Goal: Check status: Check status

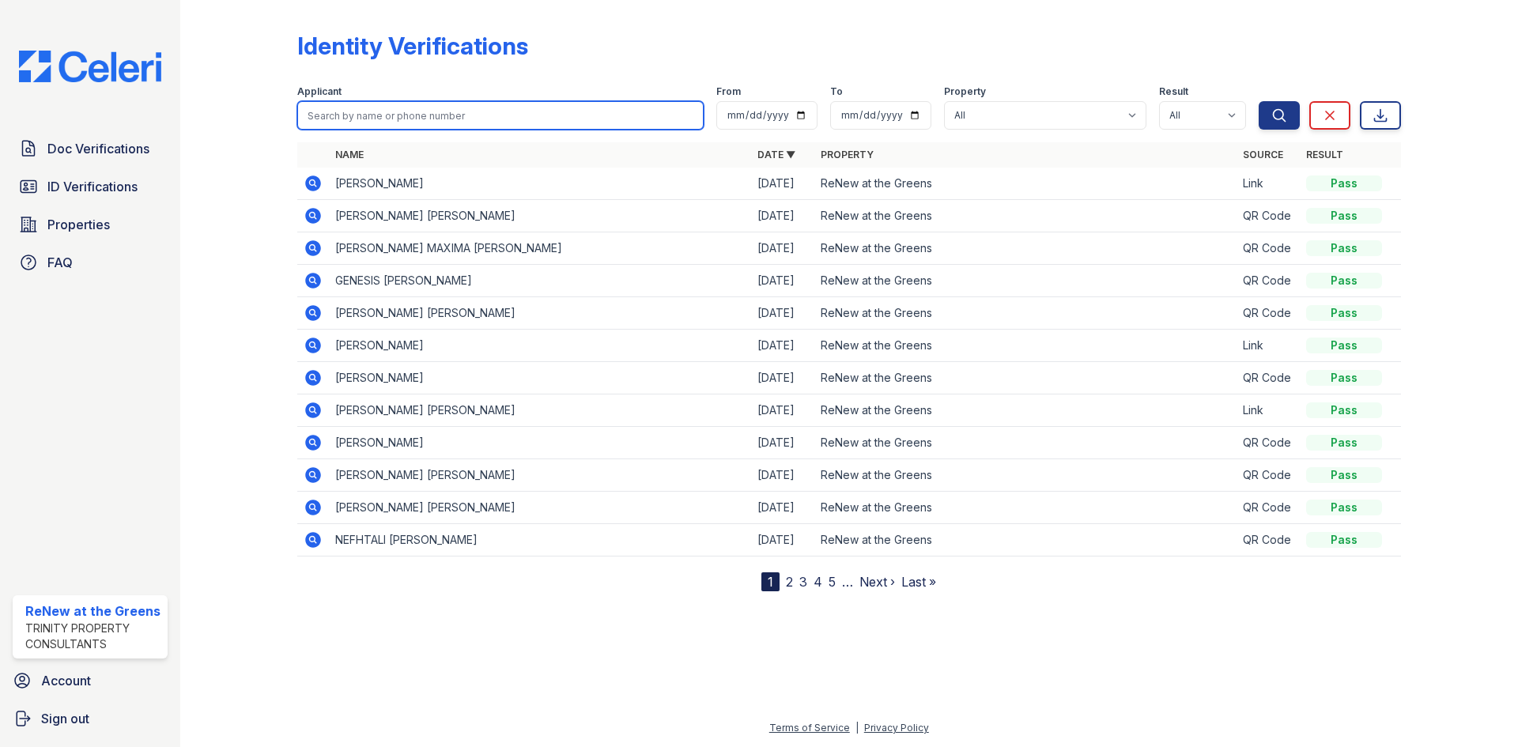
click at [427, 114] on input "search" at bounding box center [500, 115] width 406 height 28
type input "swagger"
click at [1259, 101] on button "Search" at bounding box center [1279, 115] width 41 height 28
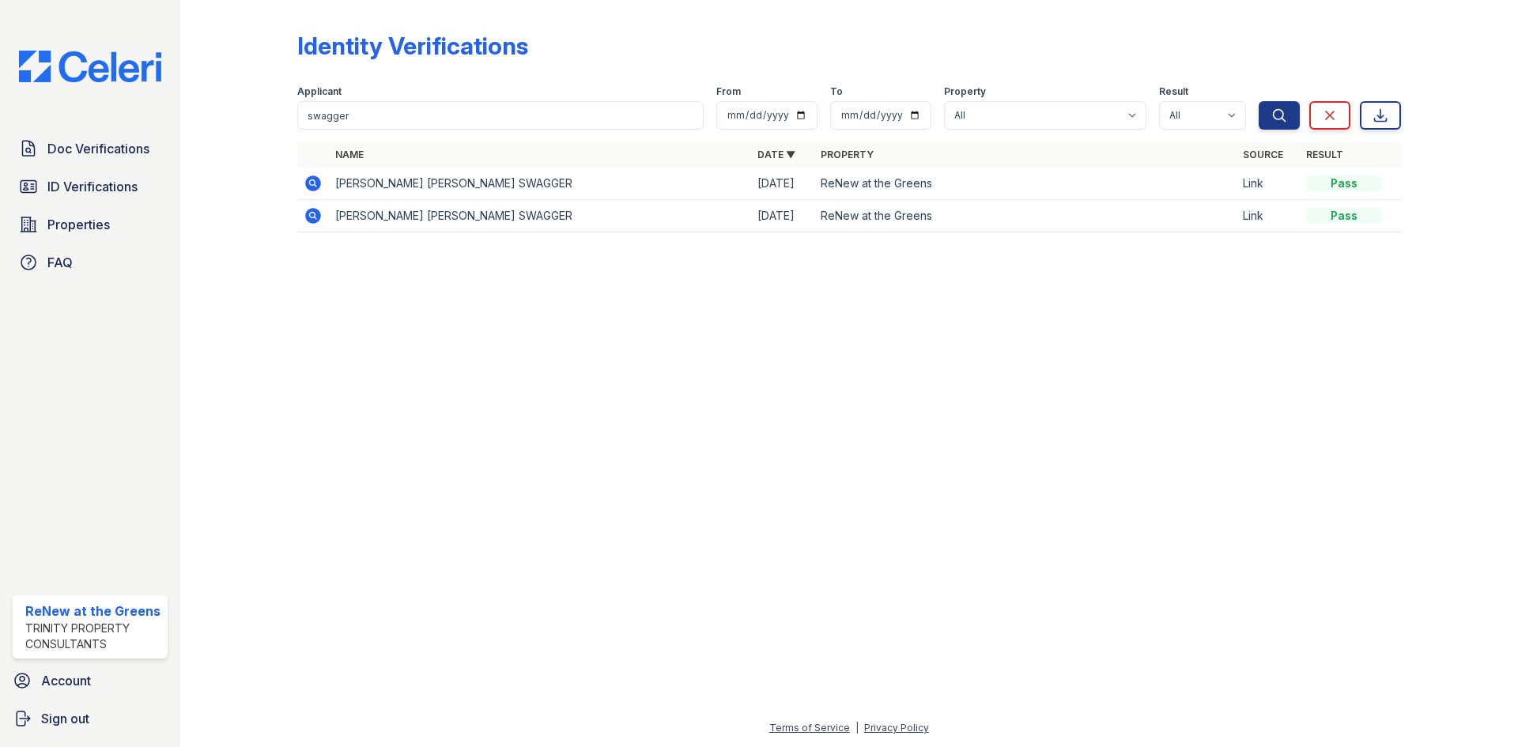
click at [319, 213] on icon at bounding box center [313, 216] width 16 height 16
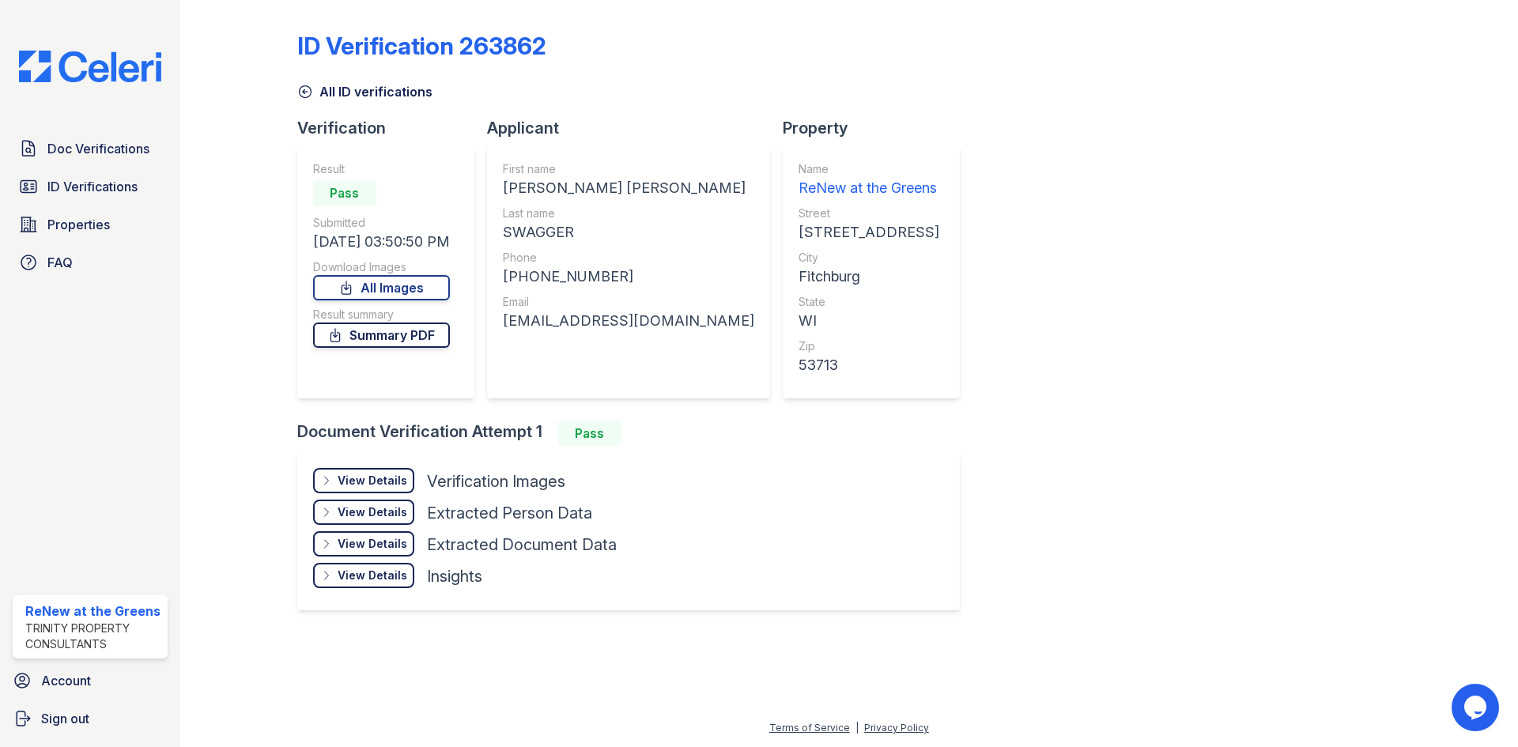
click at [421, 332] on link "Summary PDF" at bounding box center [381, 335] width 137 height 25
click at [302, 92] on icon at bounding box center [305, 92] width 16 height 16
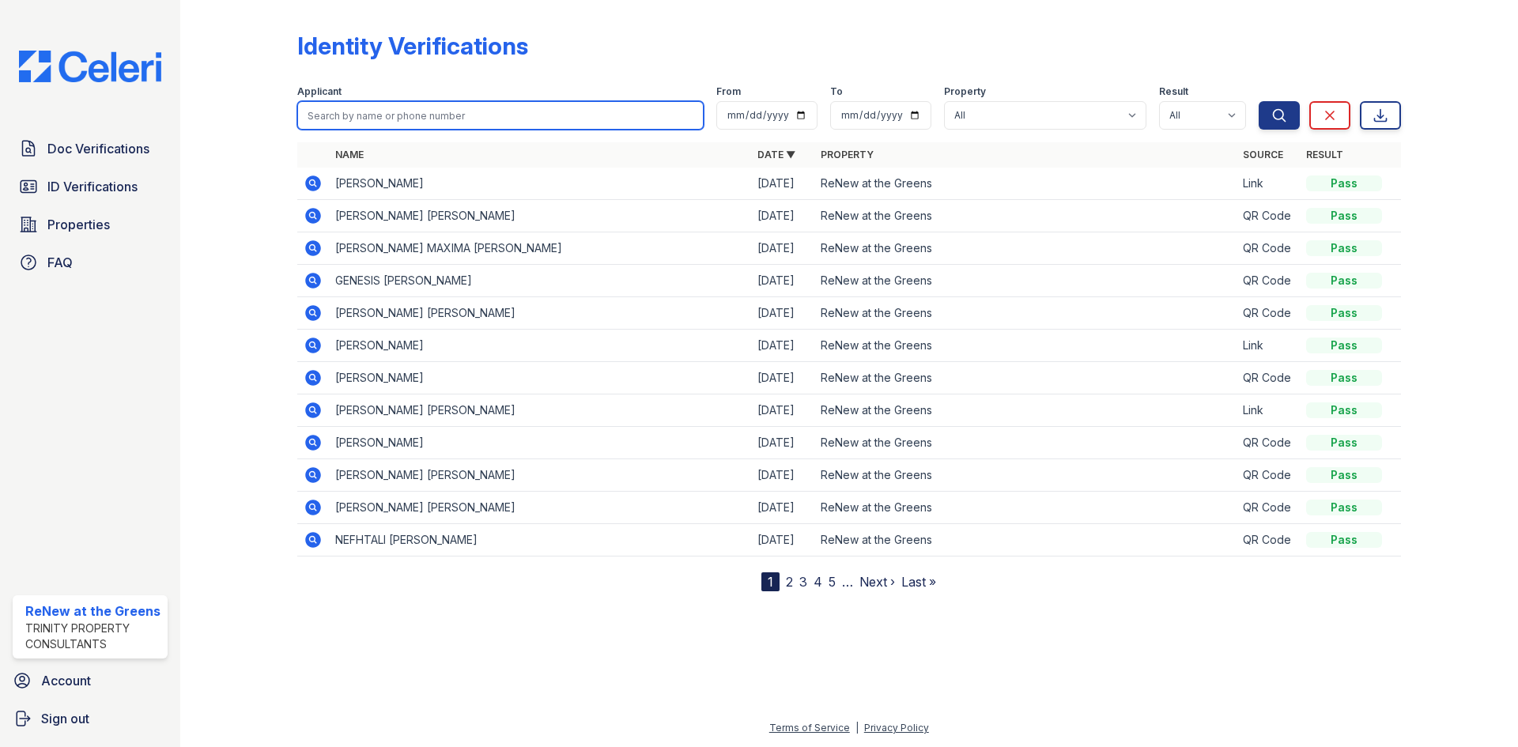
click at [350, 117] on input "search" at bounding box center [500, 115] width 406 height 28
type input "swagger"
click at [1259, 101] on button "Search" at bounding box center [1279, 115] width 41 height 28
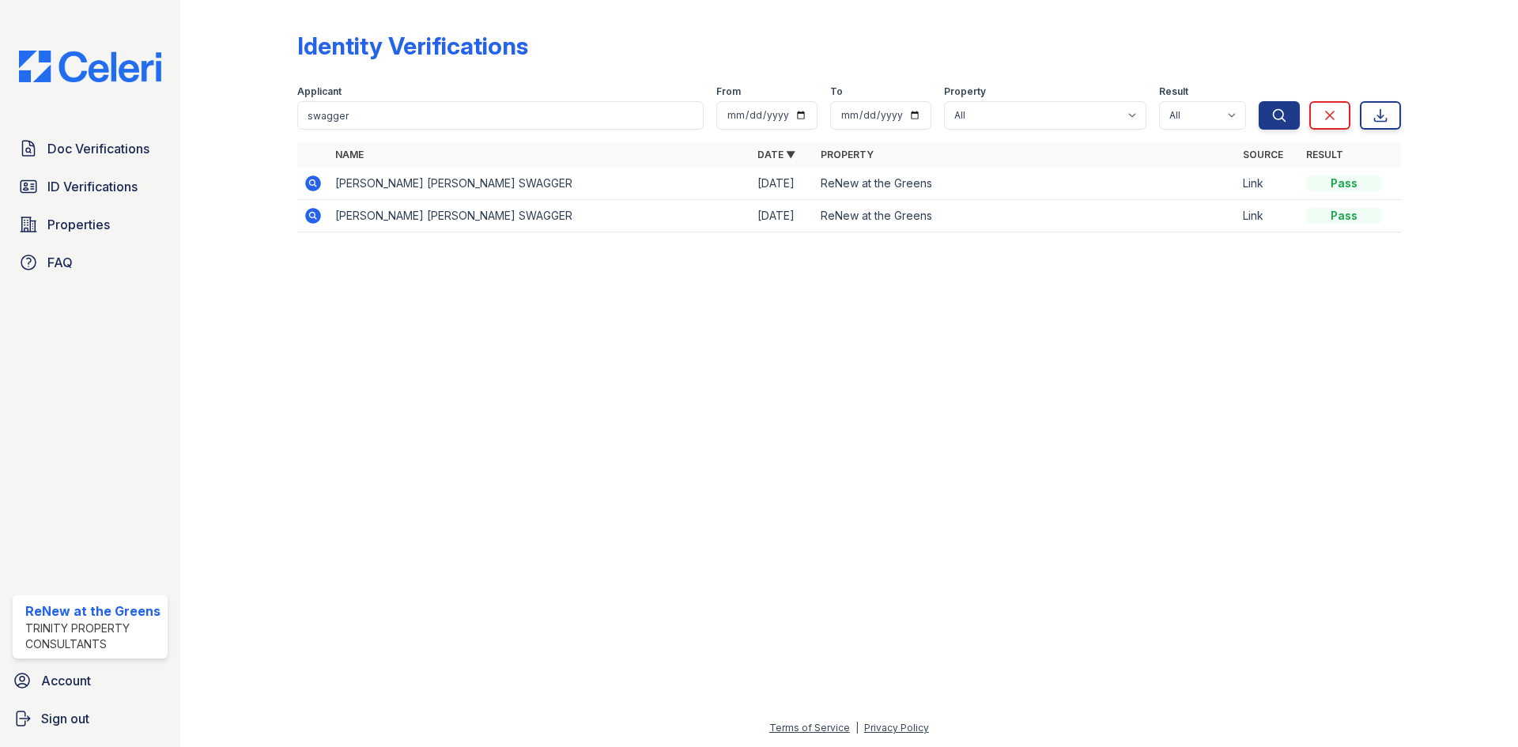
click at [313, 181] on icon at bounding box center [312, 182] width 4 height 4
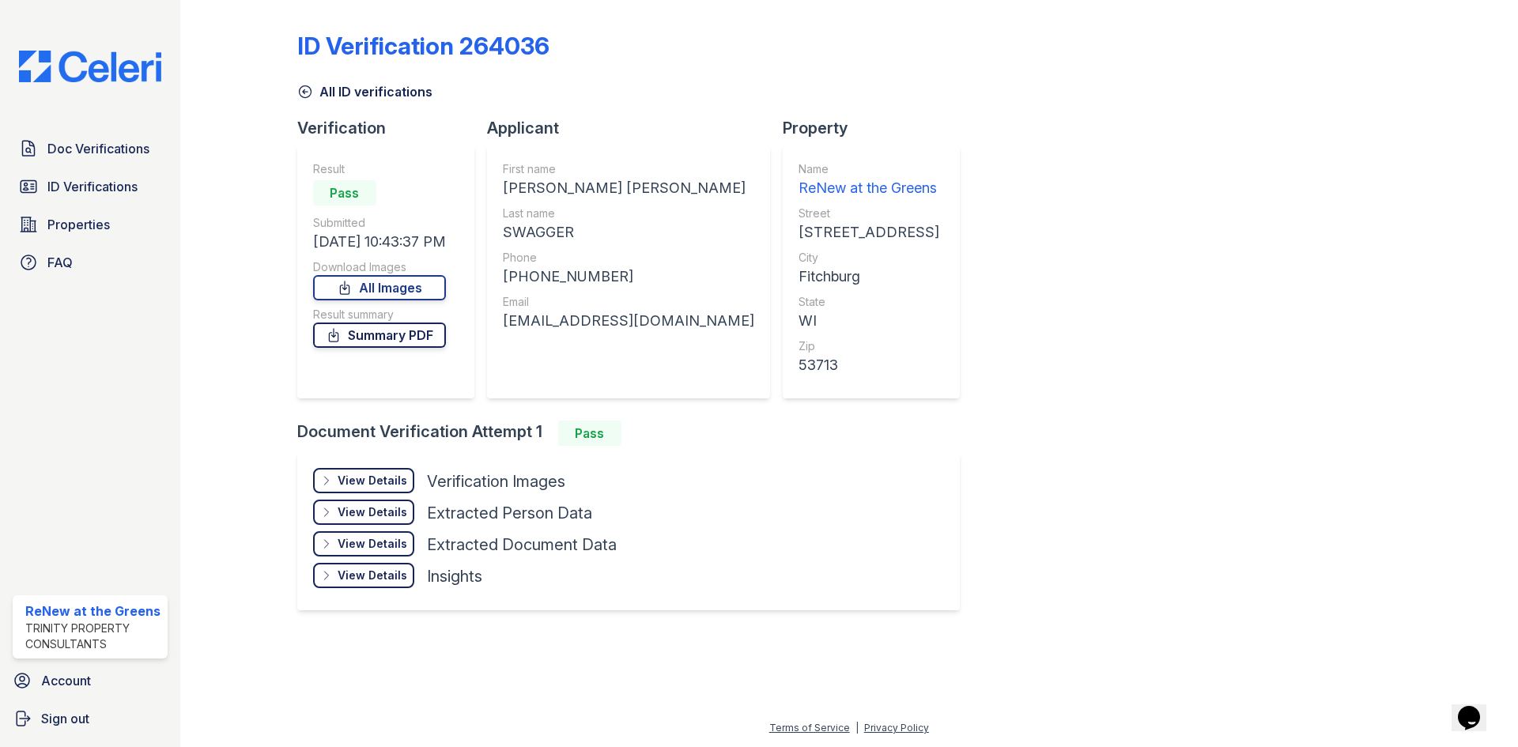
click at [398, 342] on link "Summary PDF" at bounding box center [379, 335] width 133 height 25
click at [390, 468] on div "View Details Details" at bounding box center [363, 480] width 101 height 25
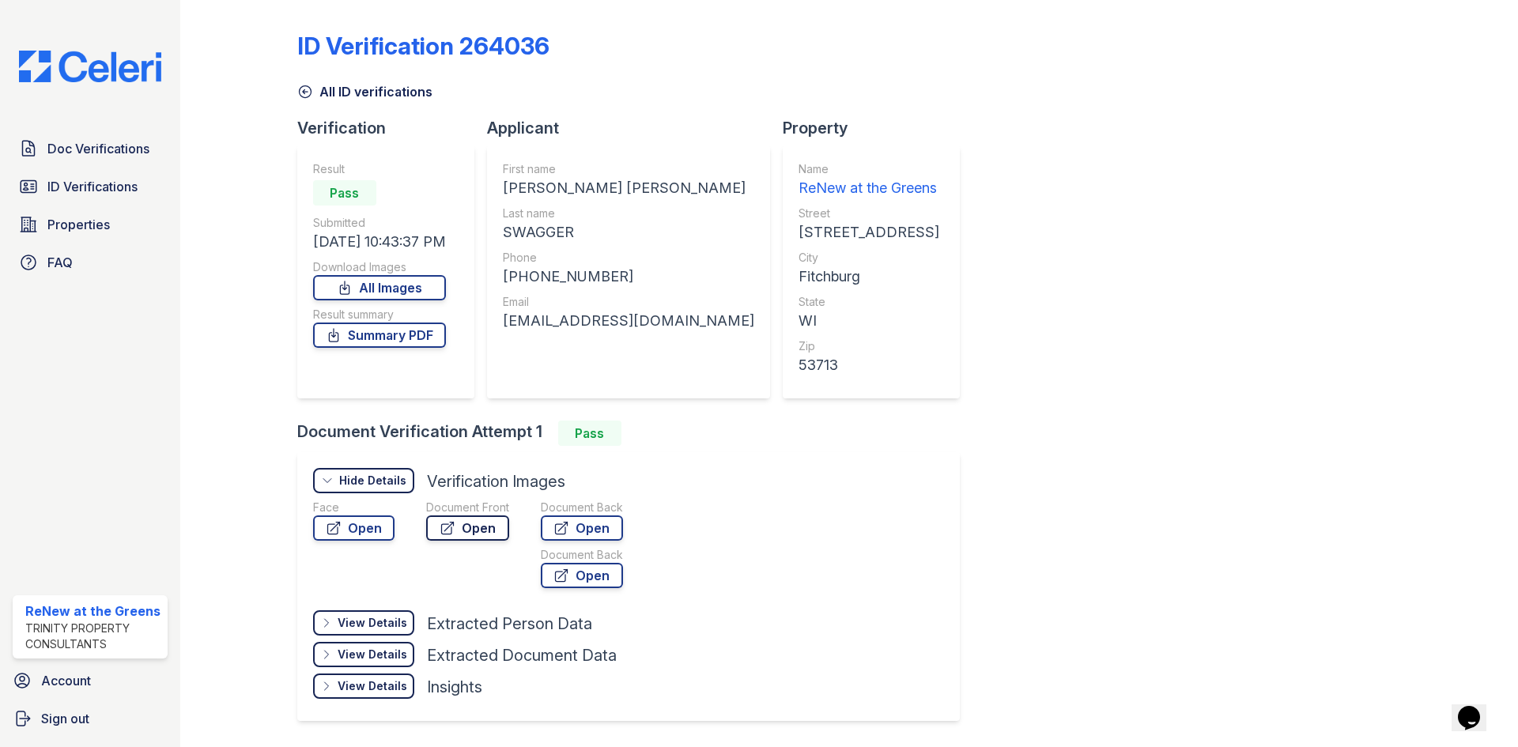
click at [454, 523] on icon at bounding box center [448, 528] width 16 height 16
click at [590, 539] on link "Open" at bounding box center [582, 527] width 82 height 25
click at [320, 92] on link "All ID verifications" at bounding box center [364, 91] width 135 height 19
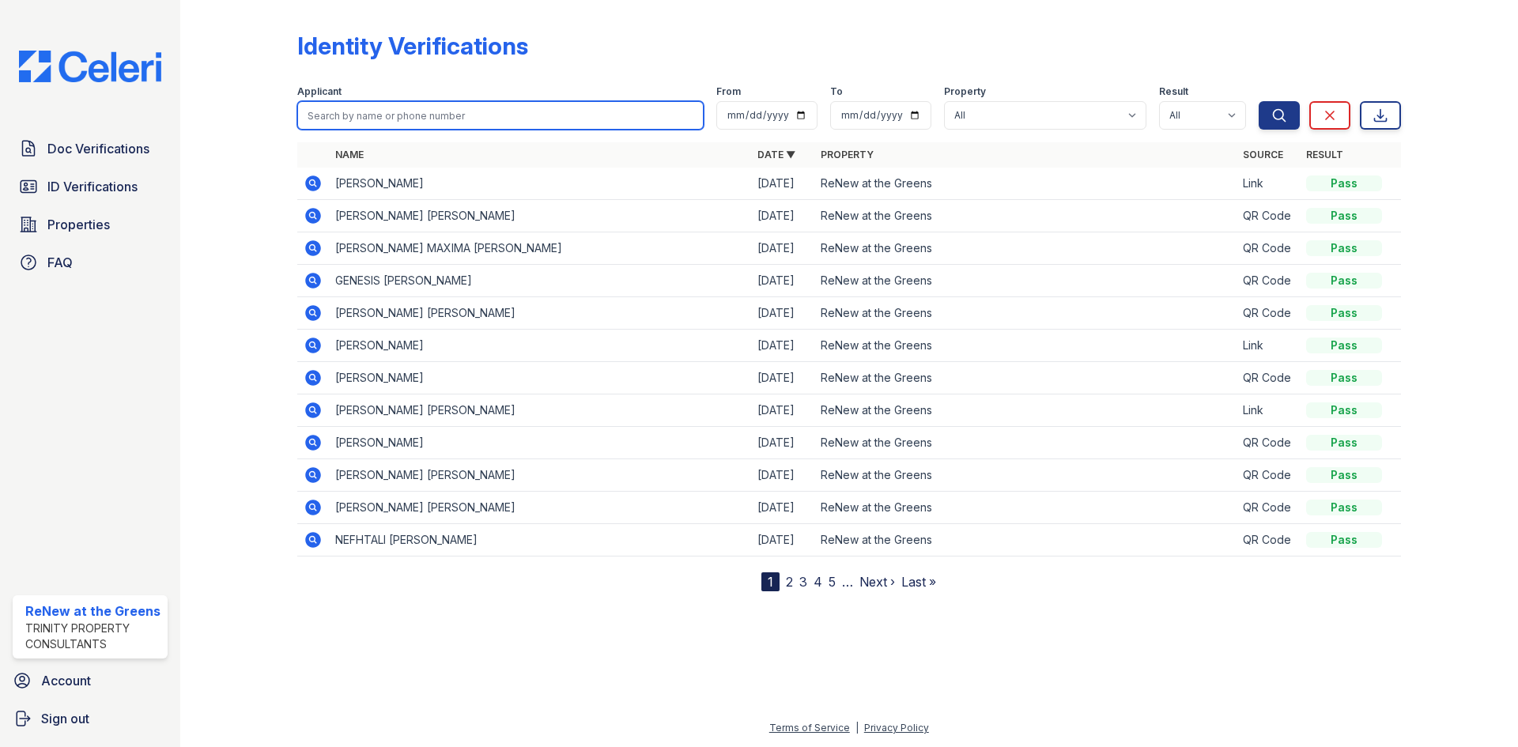
click at [464, 126] on input "search" at bounding box center [500, 115] width 406 height 28
type input "swagger"
click at [1259, 101] on button "Search" at bounding box center [1279, 115] width 41 height 28
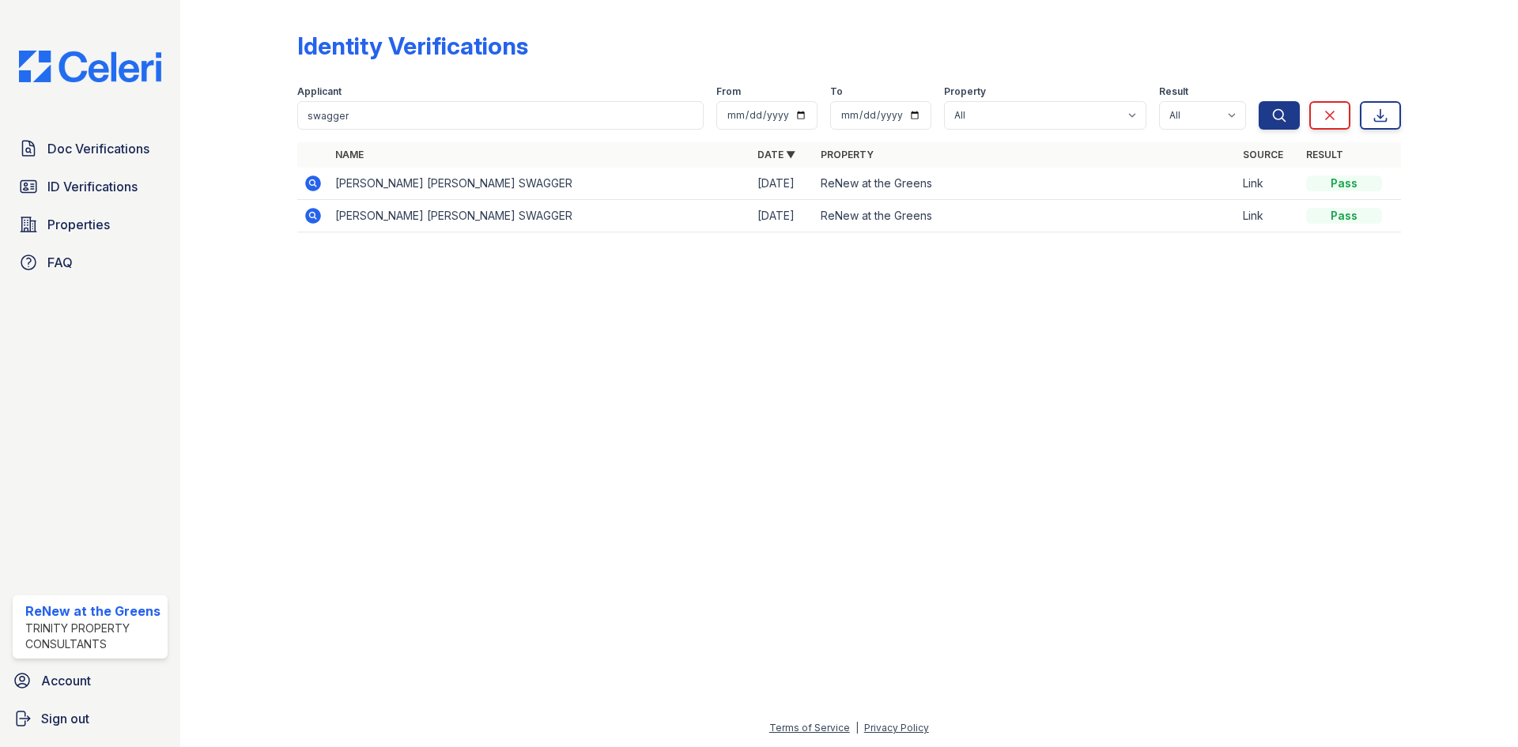
click at [315, 219] on icon at bounding box center [313, 216] width 16 height 16
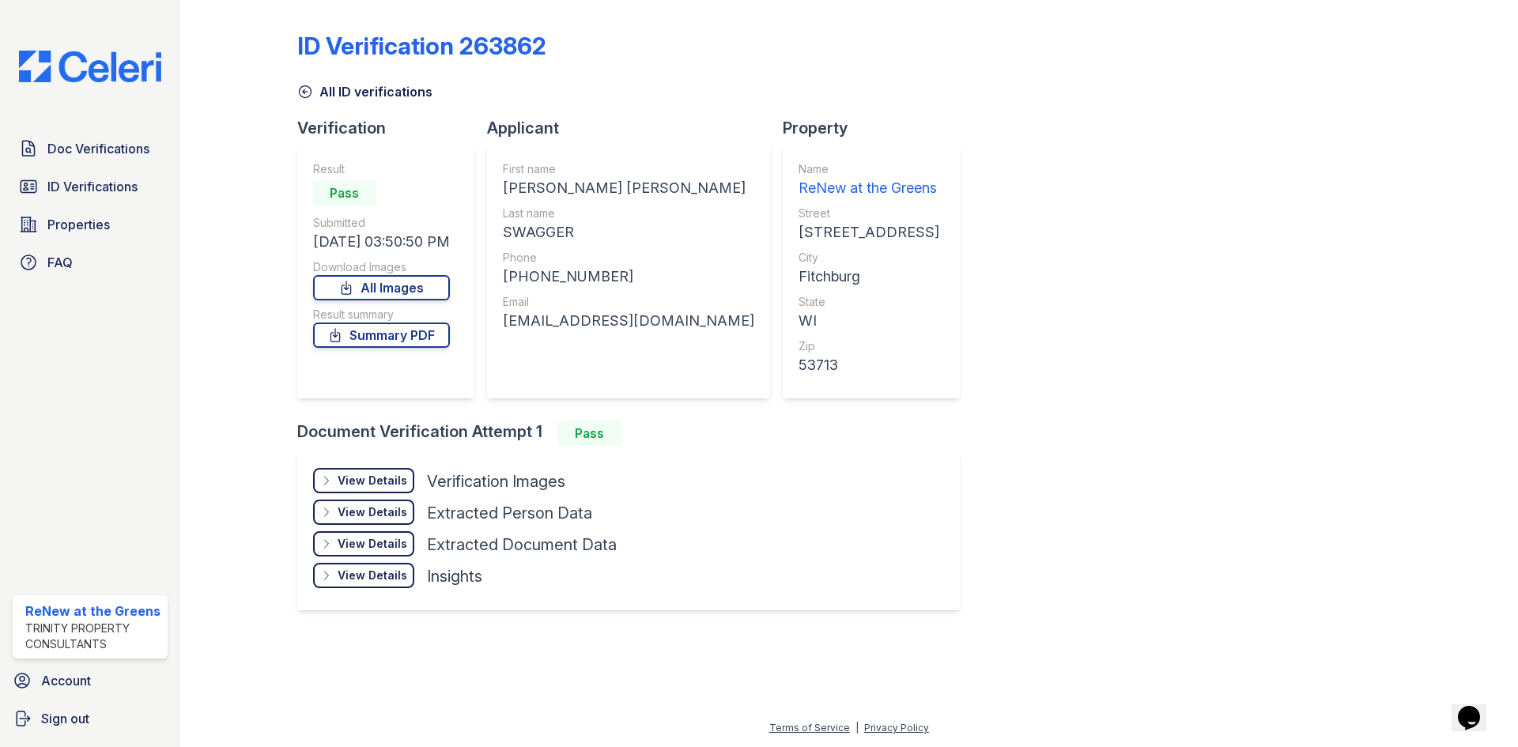
click at [392, 486] on div "View Details" at bounding box center [373, 481] width 70 height 16
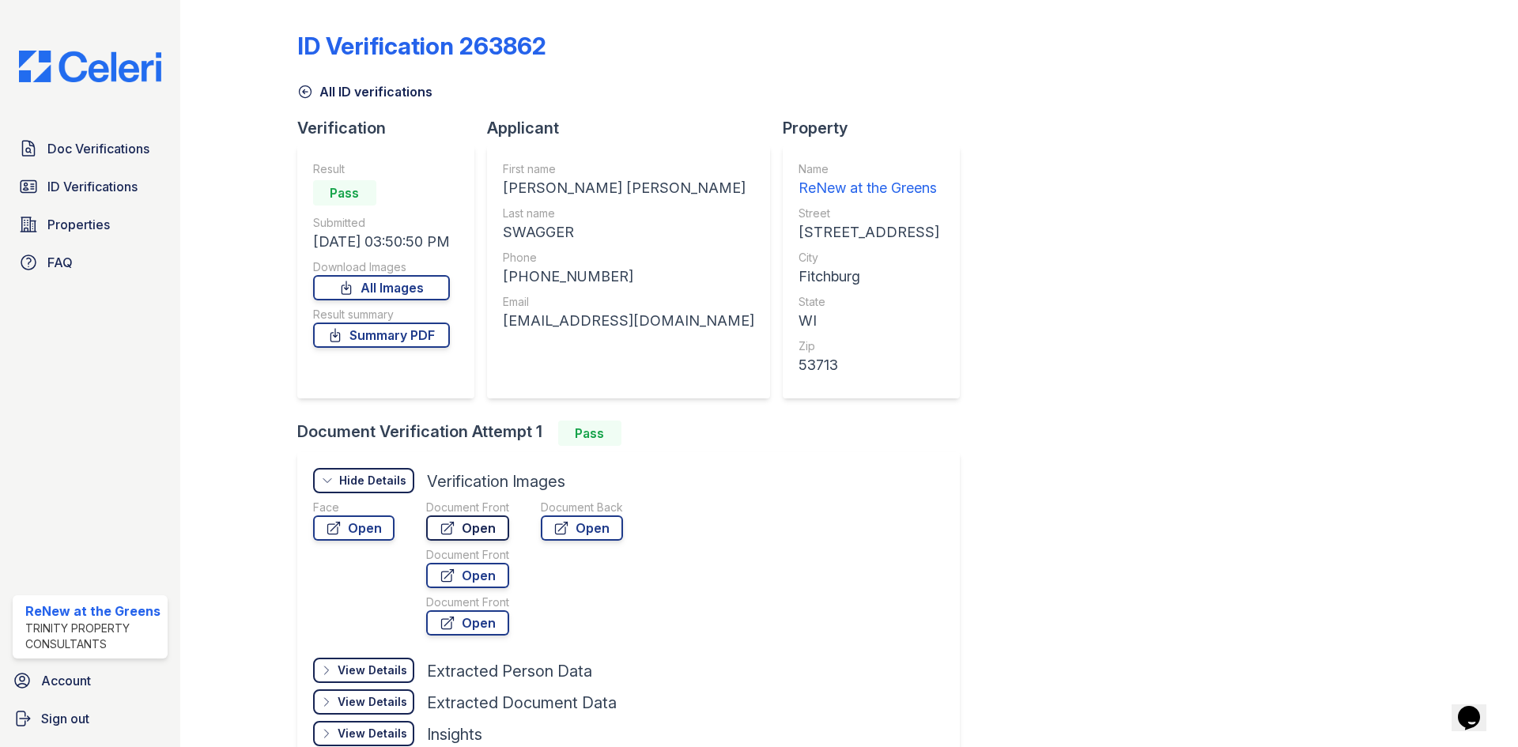
click at [460, 528] on link "Open" at bounding box center [467, 527] width 83 height 25
click at [561, 531] on icon at bounding box center [561, 528] width 16 height 16
click at [338, 100] on link "All ID verifications" at bounding box center [364, 91] width 135 height 19
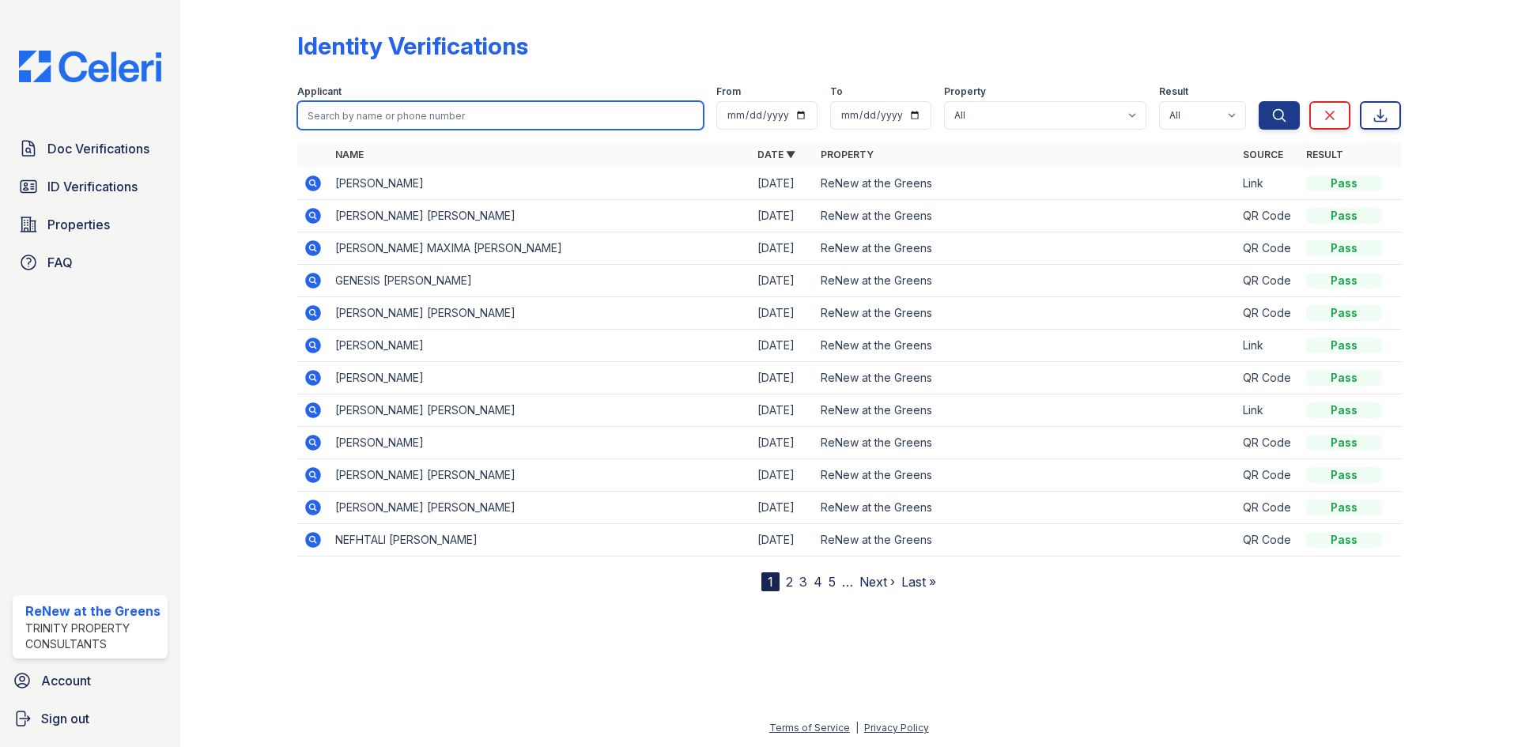
click at [342, 119] on input "search" at bounding box center [500, 115] width 406 height 28
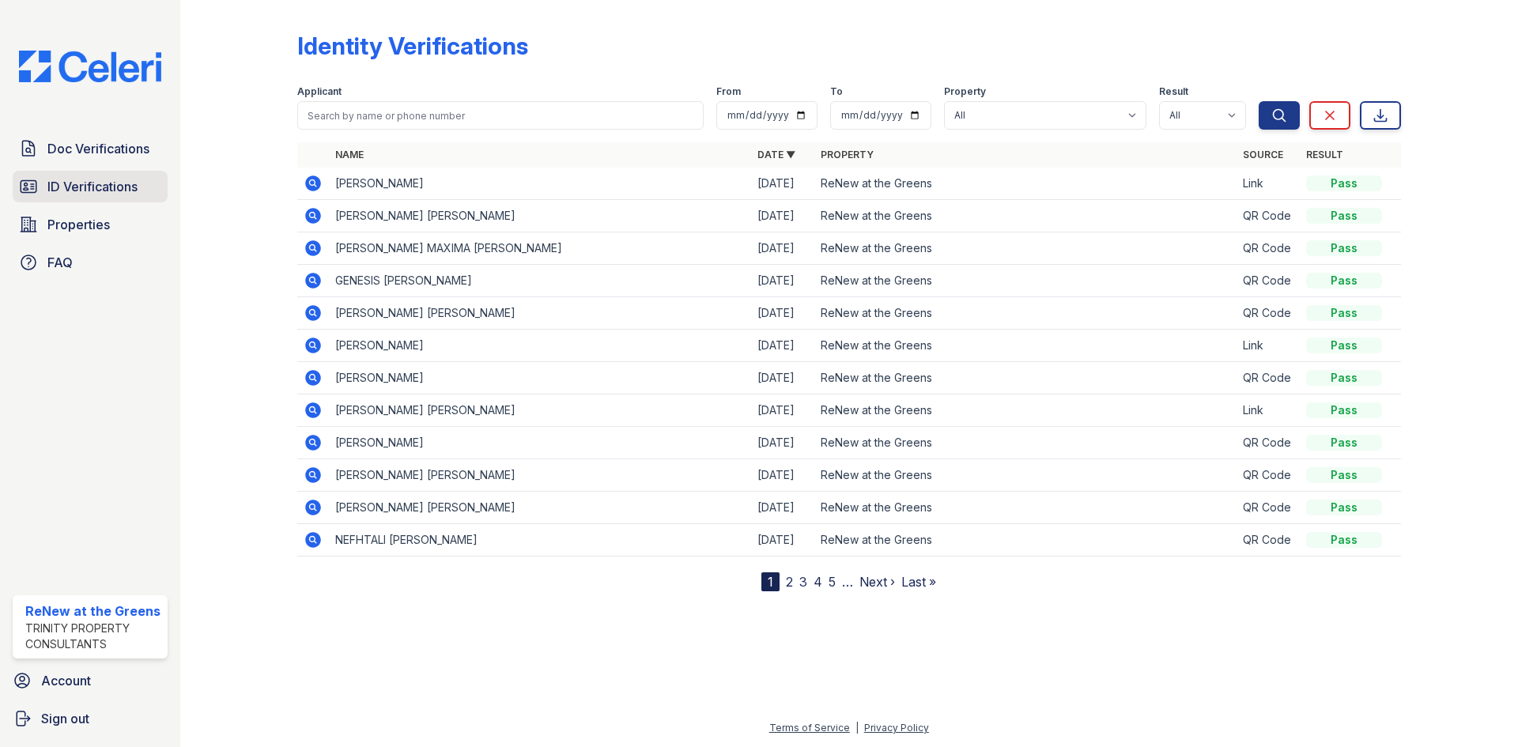
click at [88, 190] on span "ID Verifications" at bounding box center [92, 186] width 90 height 19
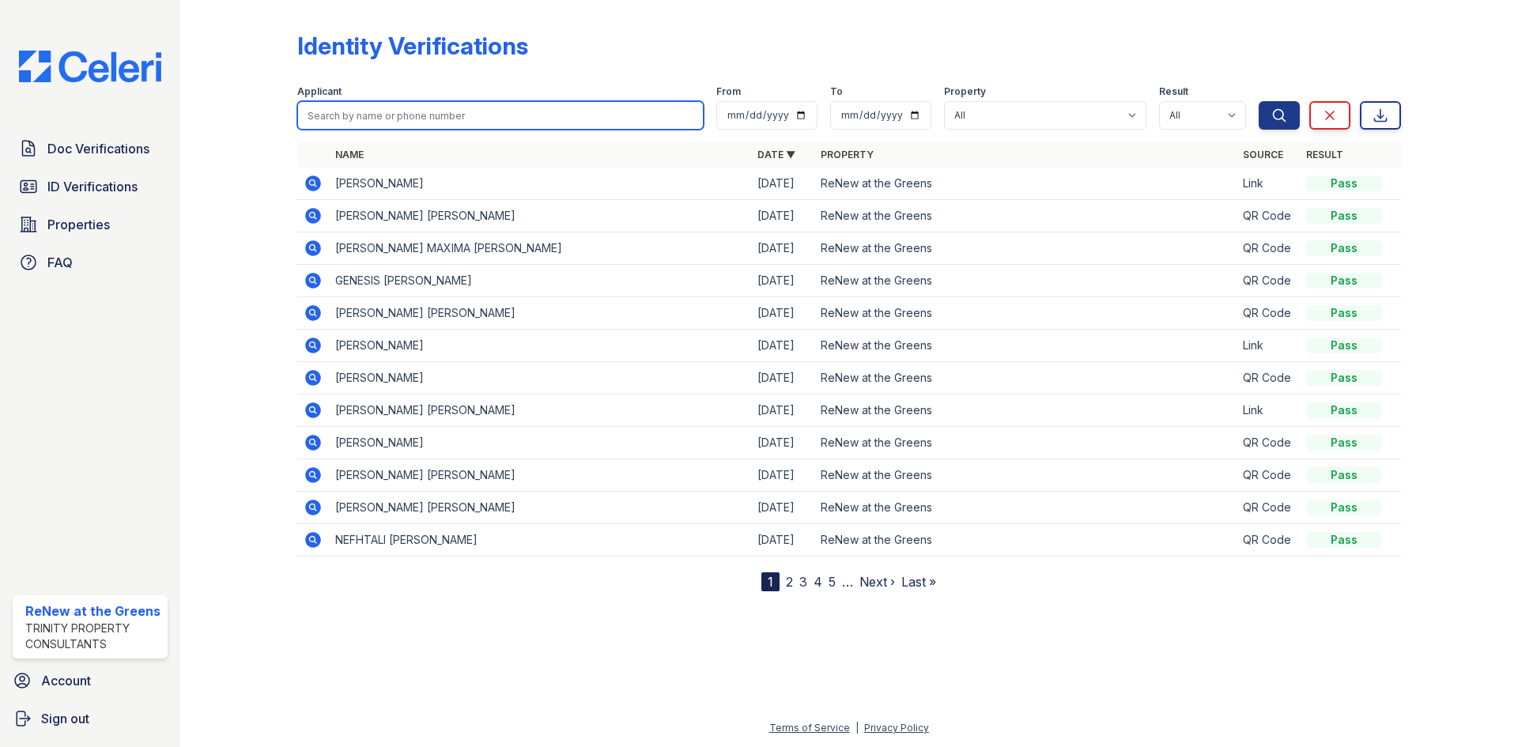
click at [455, 119] on input "search" at bounding box center [500, 115] width 406 height 28
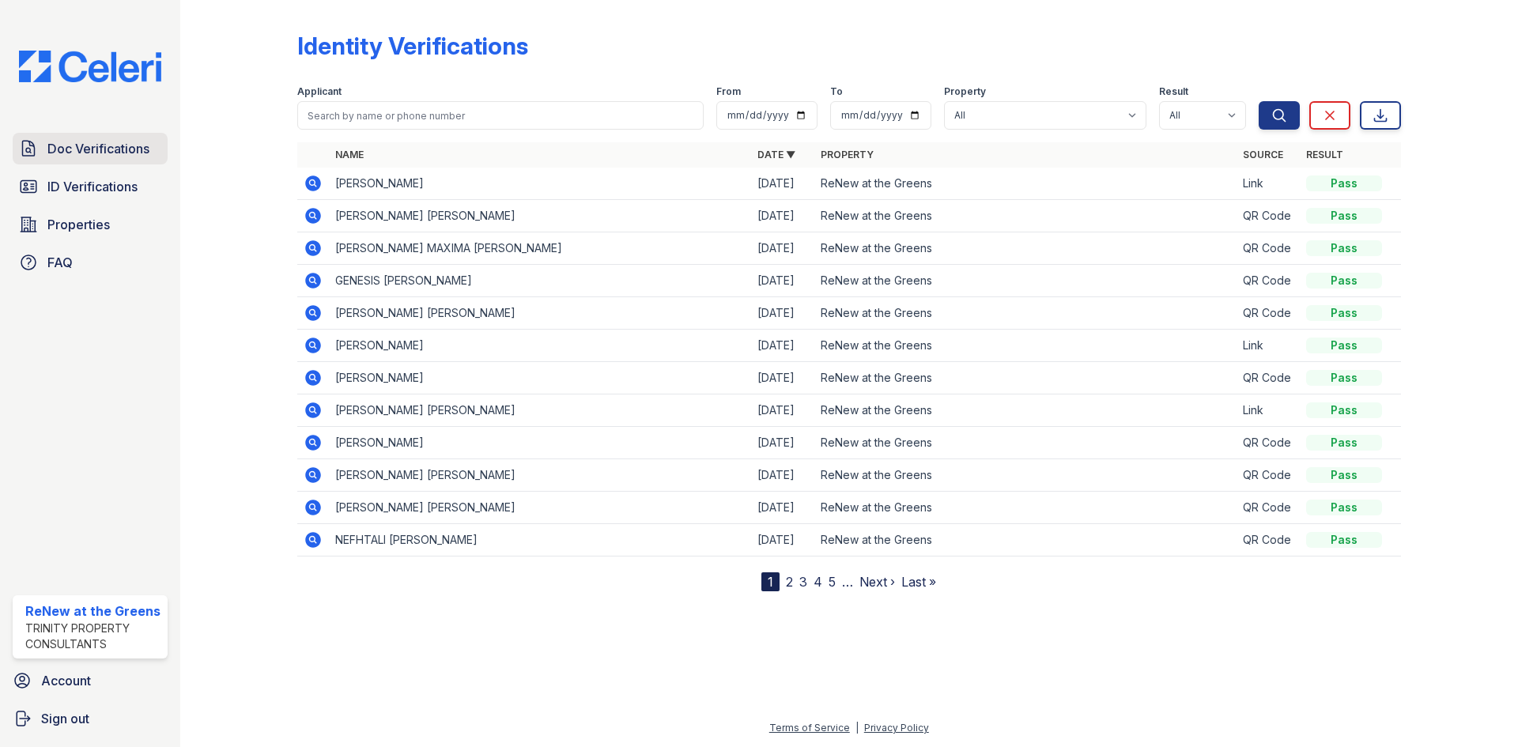
click at [109, 157] on span "Doc Verifications" at bounding box center [98, 148] width 102 height 19
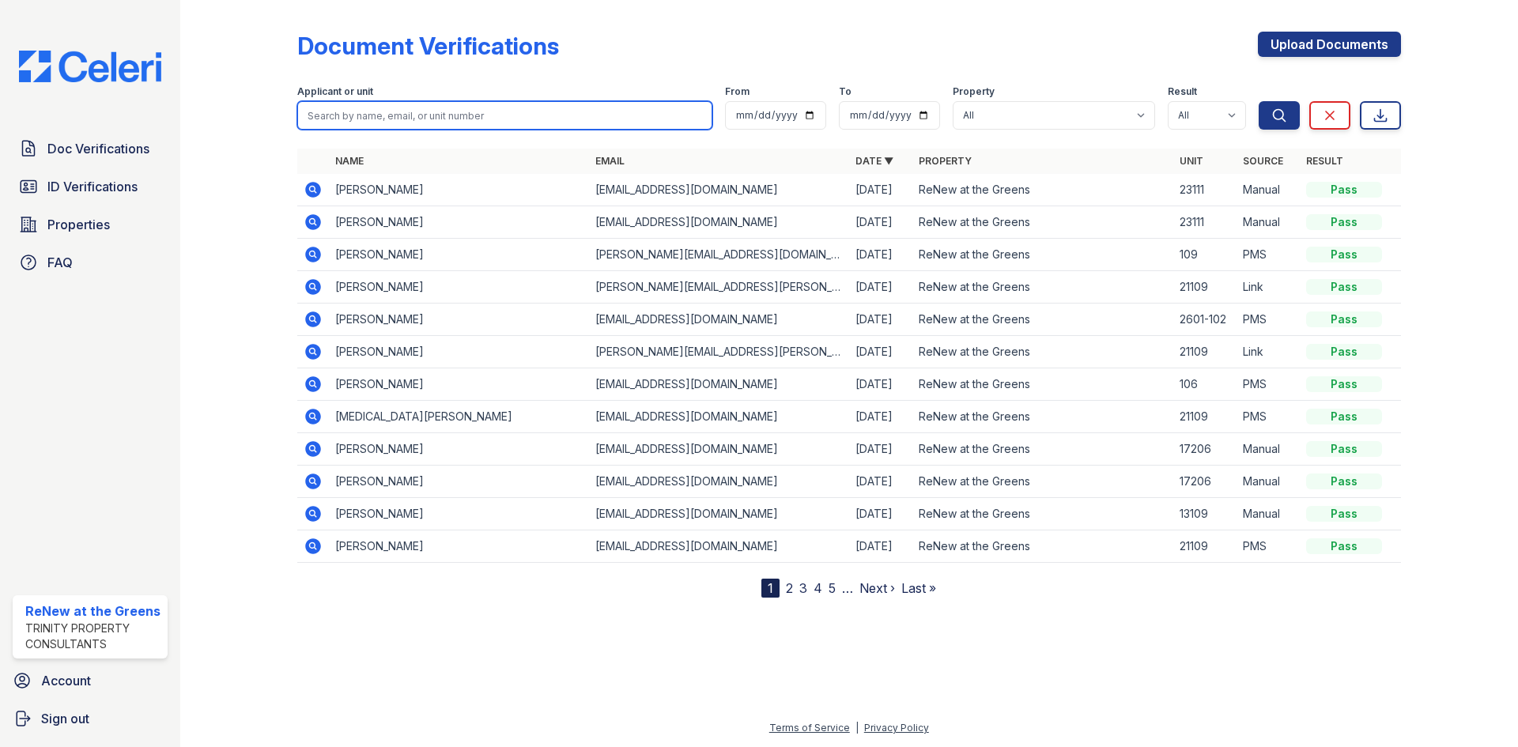
click at [369, 125] on input "search" at bounding box center [504, 115] width 415 height 28
type input "swagger"
click at [1259, 101] on button "Search" at bounding box center [1279, 115] width 41 height 28
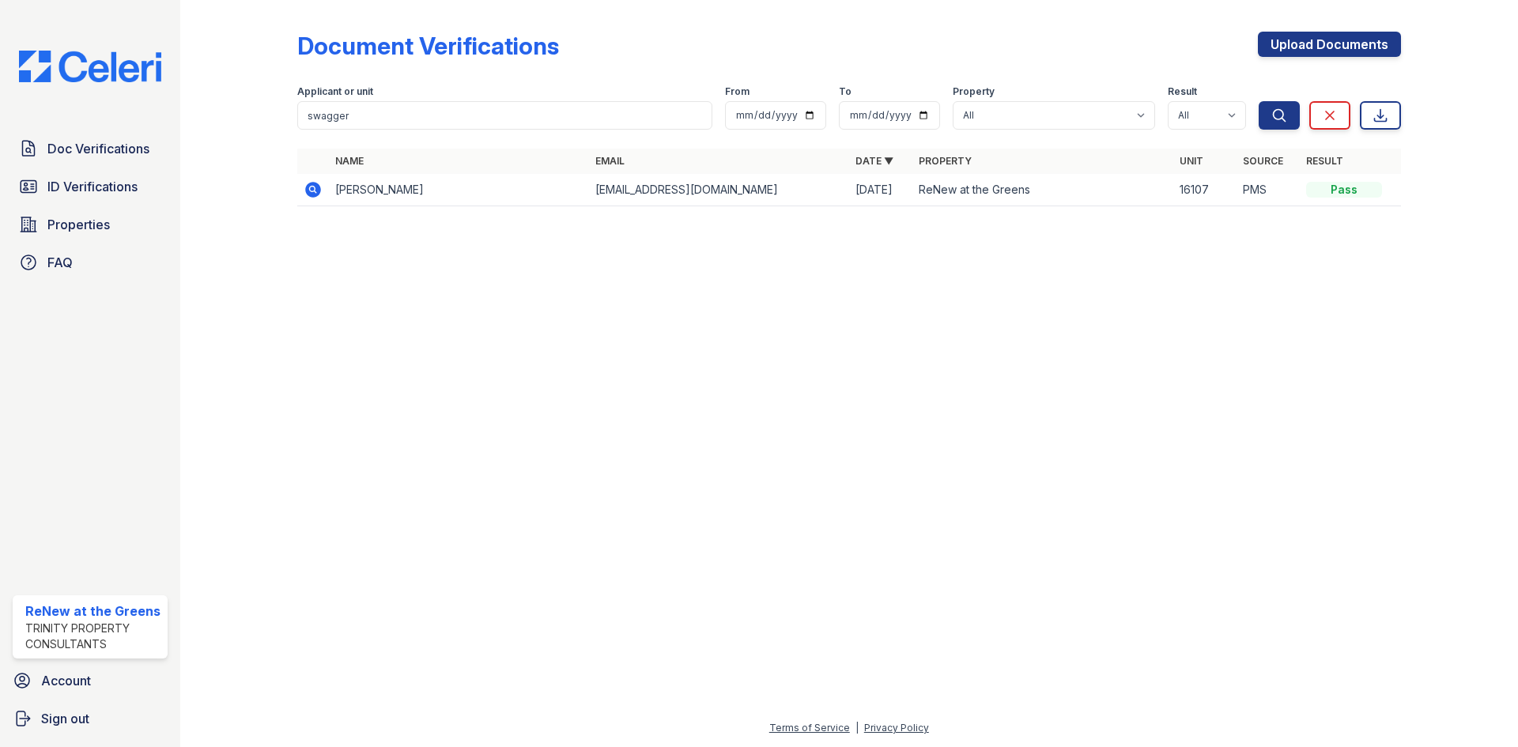
click at [314, 187] on icon at bounding box center [313, 189] width 19 height 19
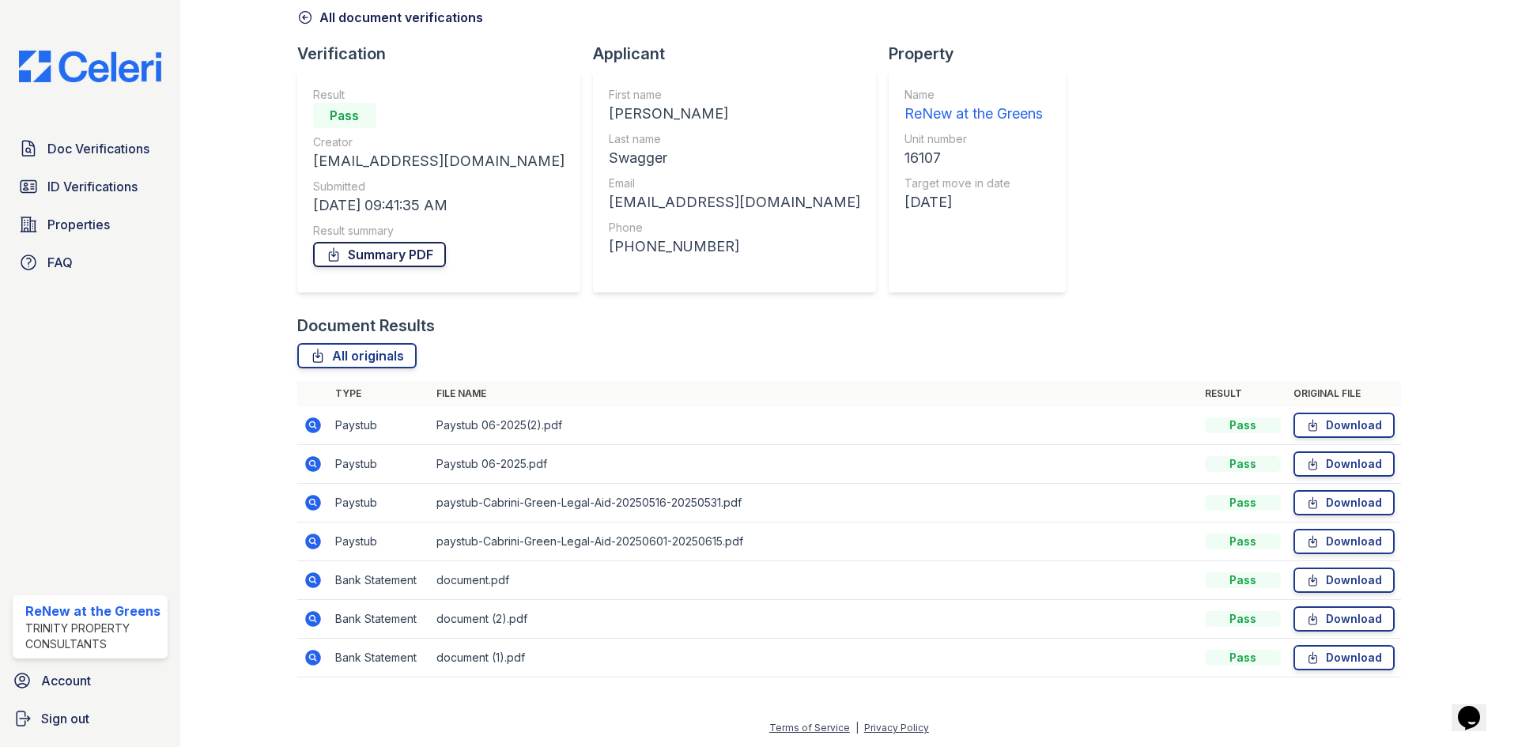
click at [406, 257] on link "Summary PDF" at bounding box center [379, 254] width 133 height 25
click at [89, 160] on link "Doc Verifications" at bounding box center [90, 149] width 155 height 32
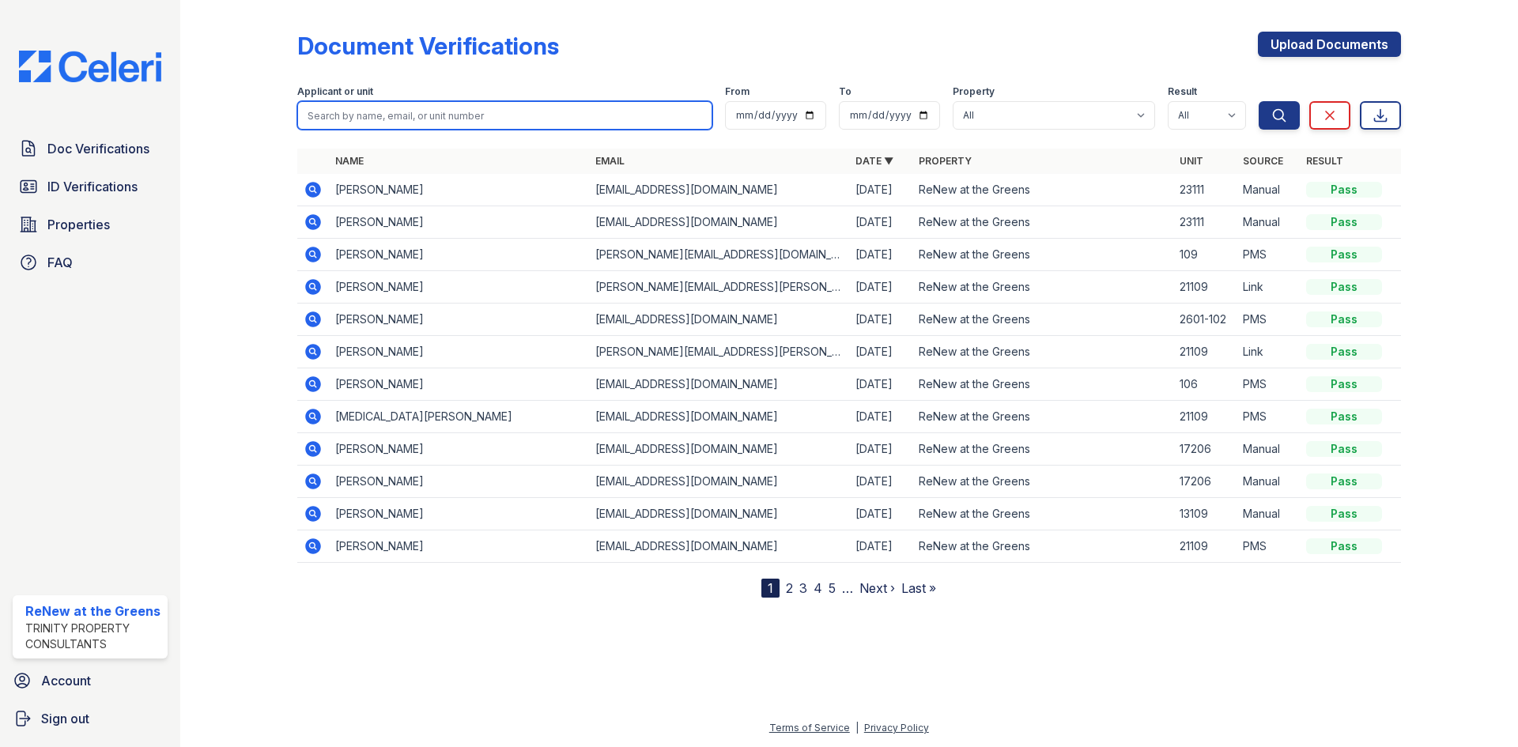
click at [411, 119] on input "search" at bounding box center [504, 115] width 415 height 28
type input "MASON"
click at [1259, 101] on button "Search" at bounding box center [1279, 115] width 41 height 28
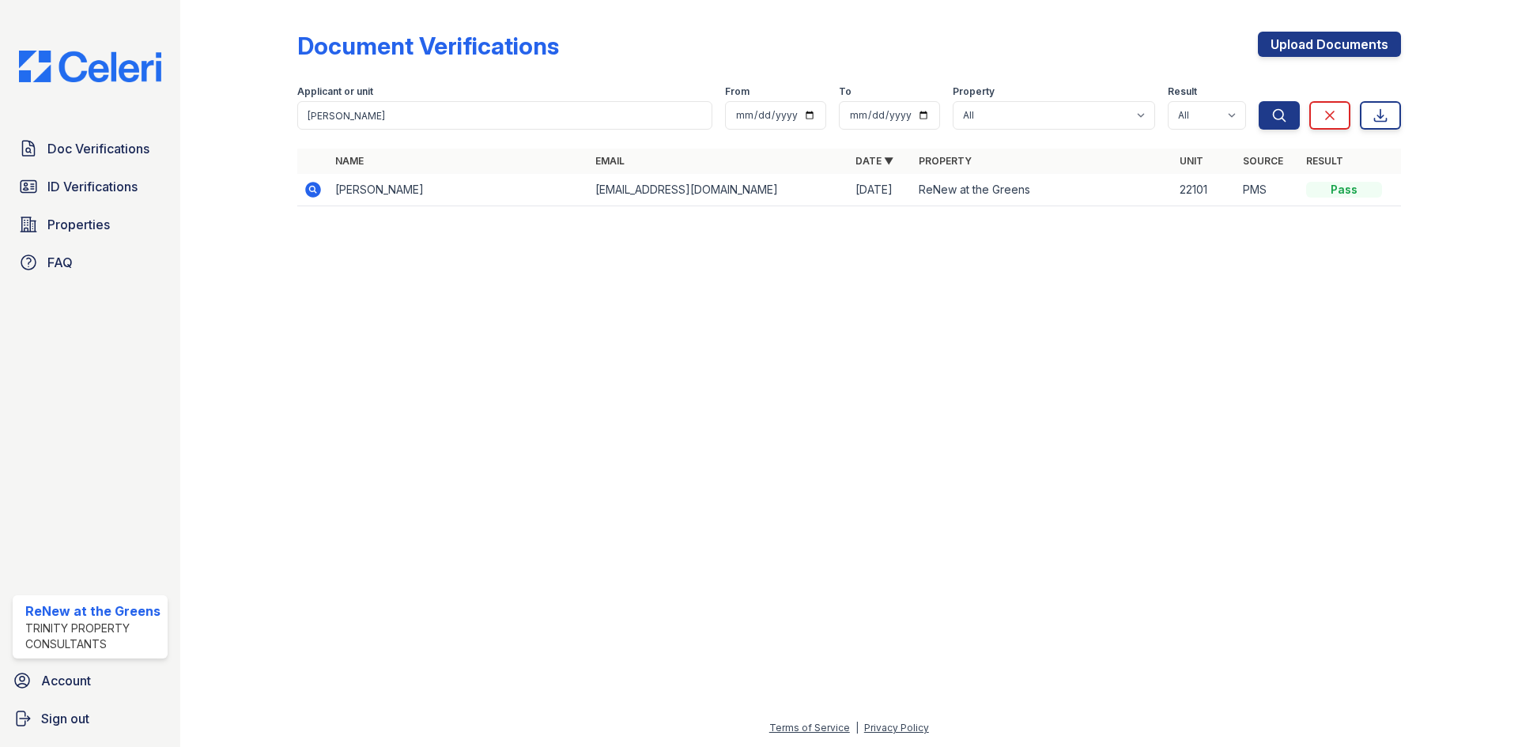
click at [311, 192] on icon at bounding box center [313, 190] width 16 height 16
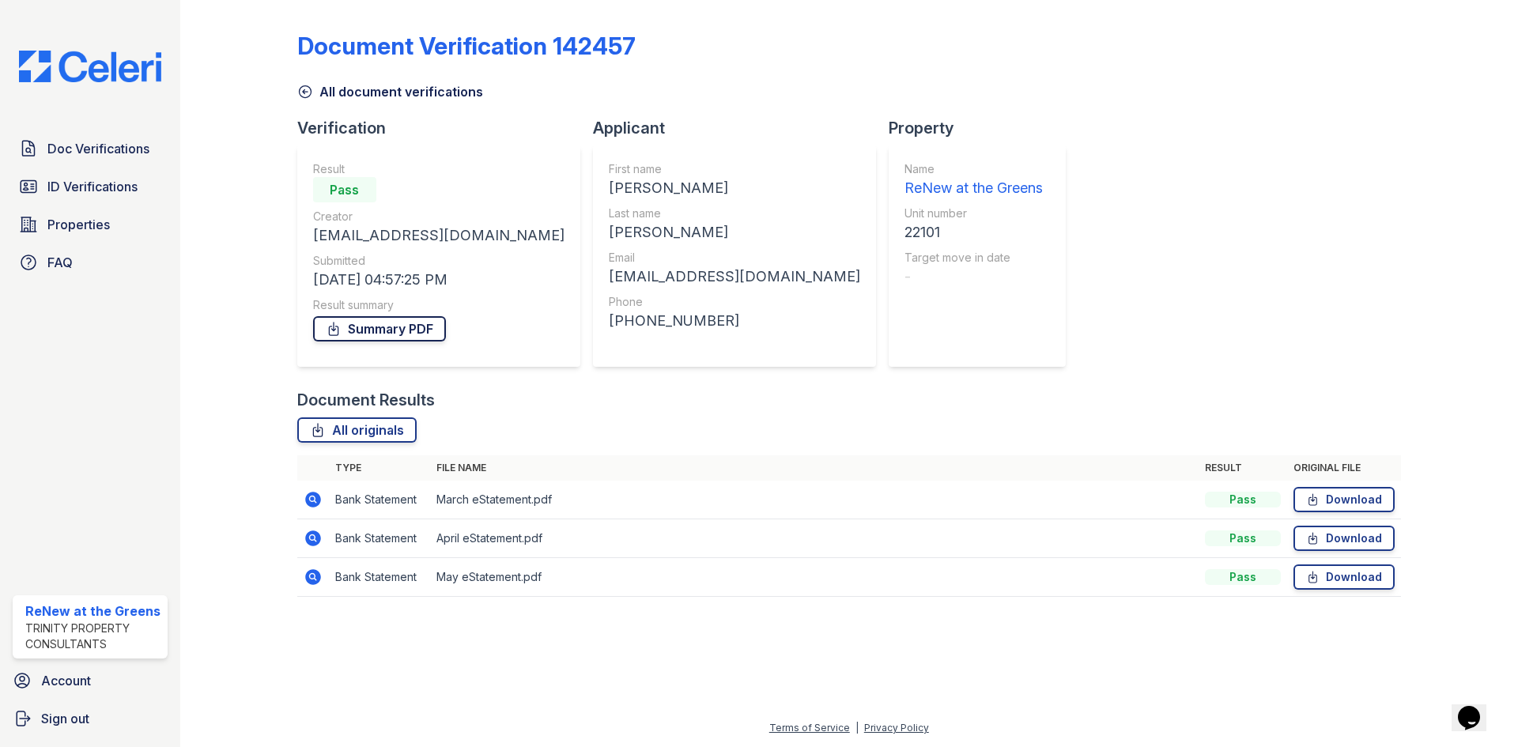
click at [407, 331] on link "Summary PDF" at bounding box center [379, 328] width 133 height 25
click at [364, 97] on link "All document verifications" at bounding box center [390, 91] width 186 height 19
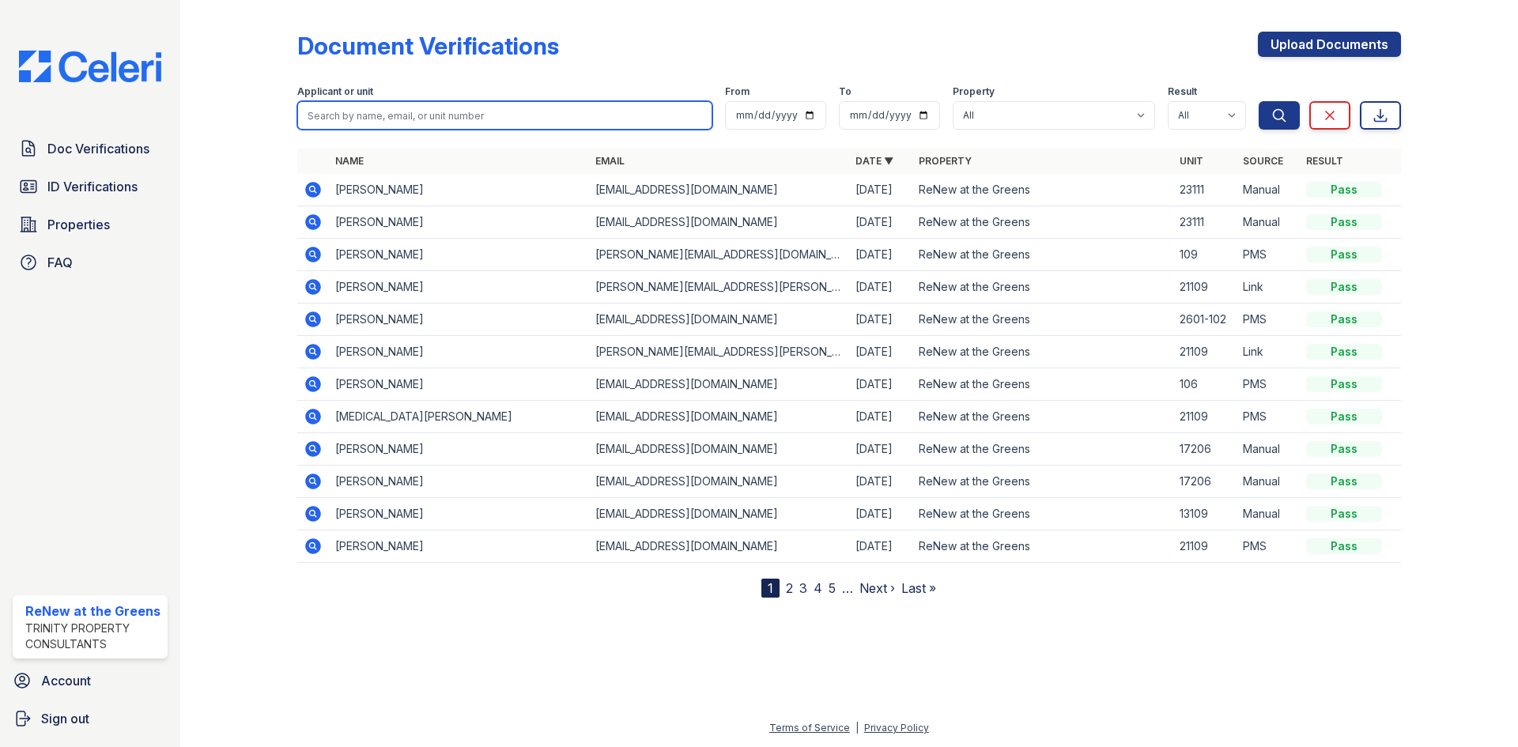
click at [371, 116] on input "search" at bounding box center [504, 115] width 415 height 28
type input "[PERSON_NAME]"
click at [1259, 101] on button "Search" at bounding box center [1279, 115] width 41 height 28
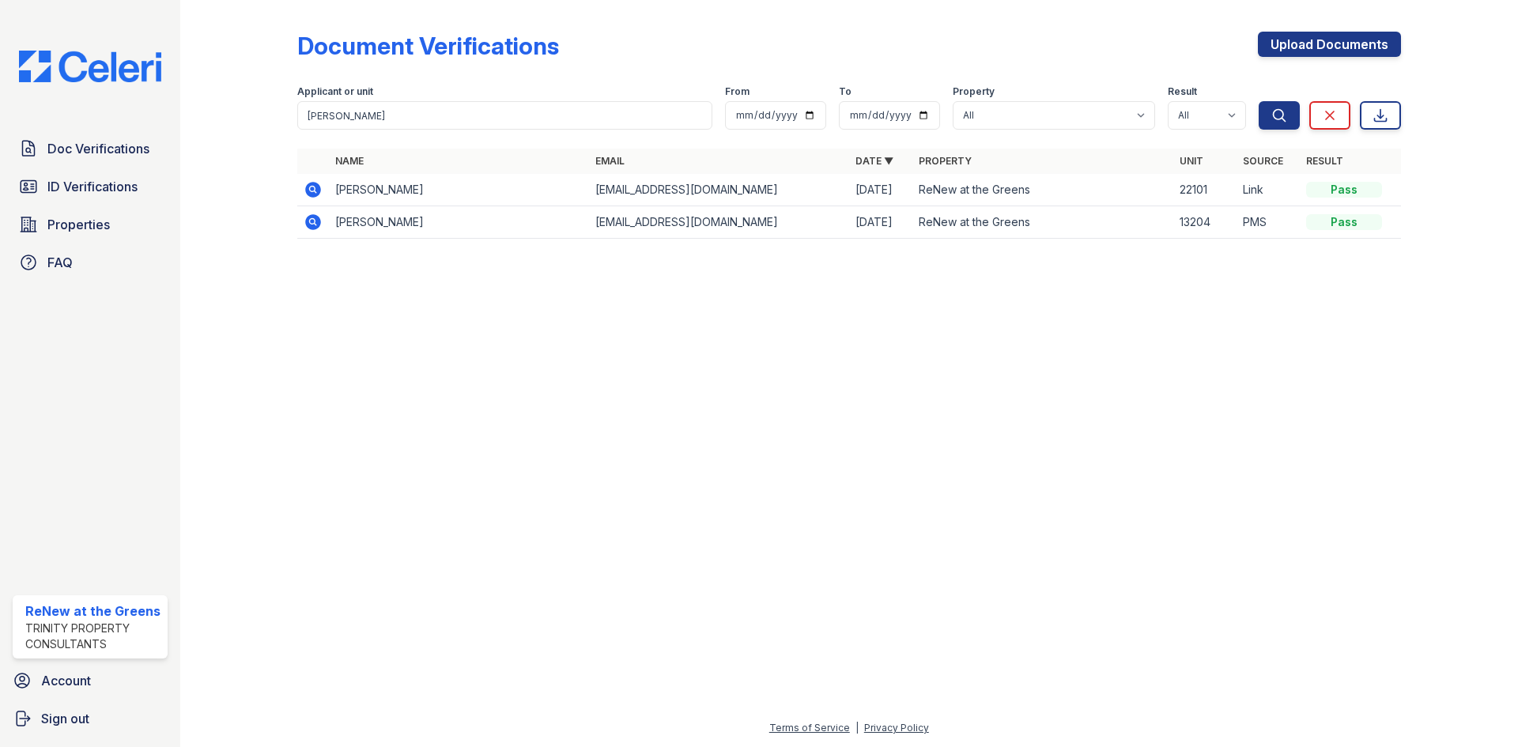
click at [308, 187] on icon at bounding box center [313, 190] width 16 height 16
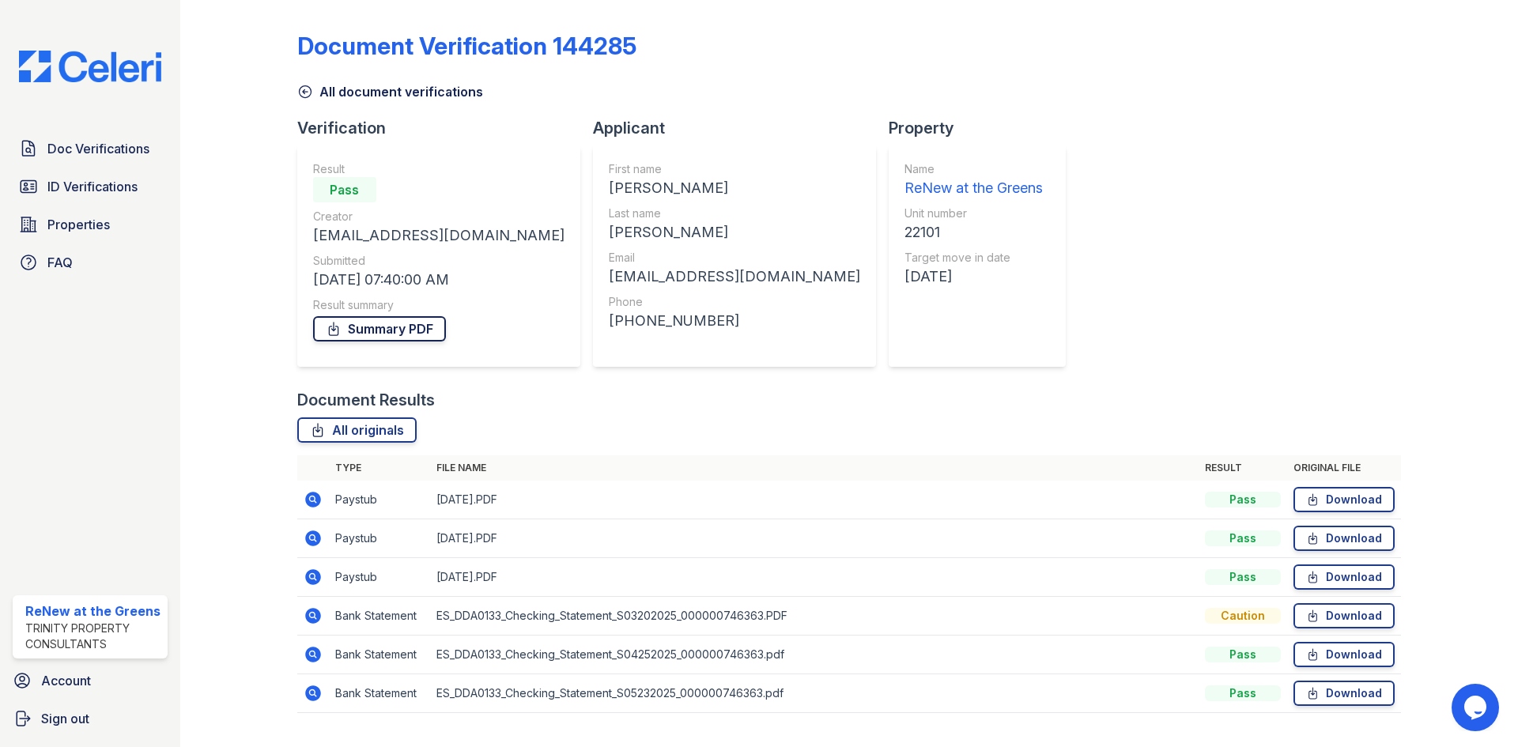
click at [401, 338] on link "Summary PDF" at bounding box center [379, 328] width 133 height 25
click at [98, 183] on span "ID Verifications" at bounding box center [92, 186] width 90 height 19
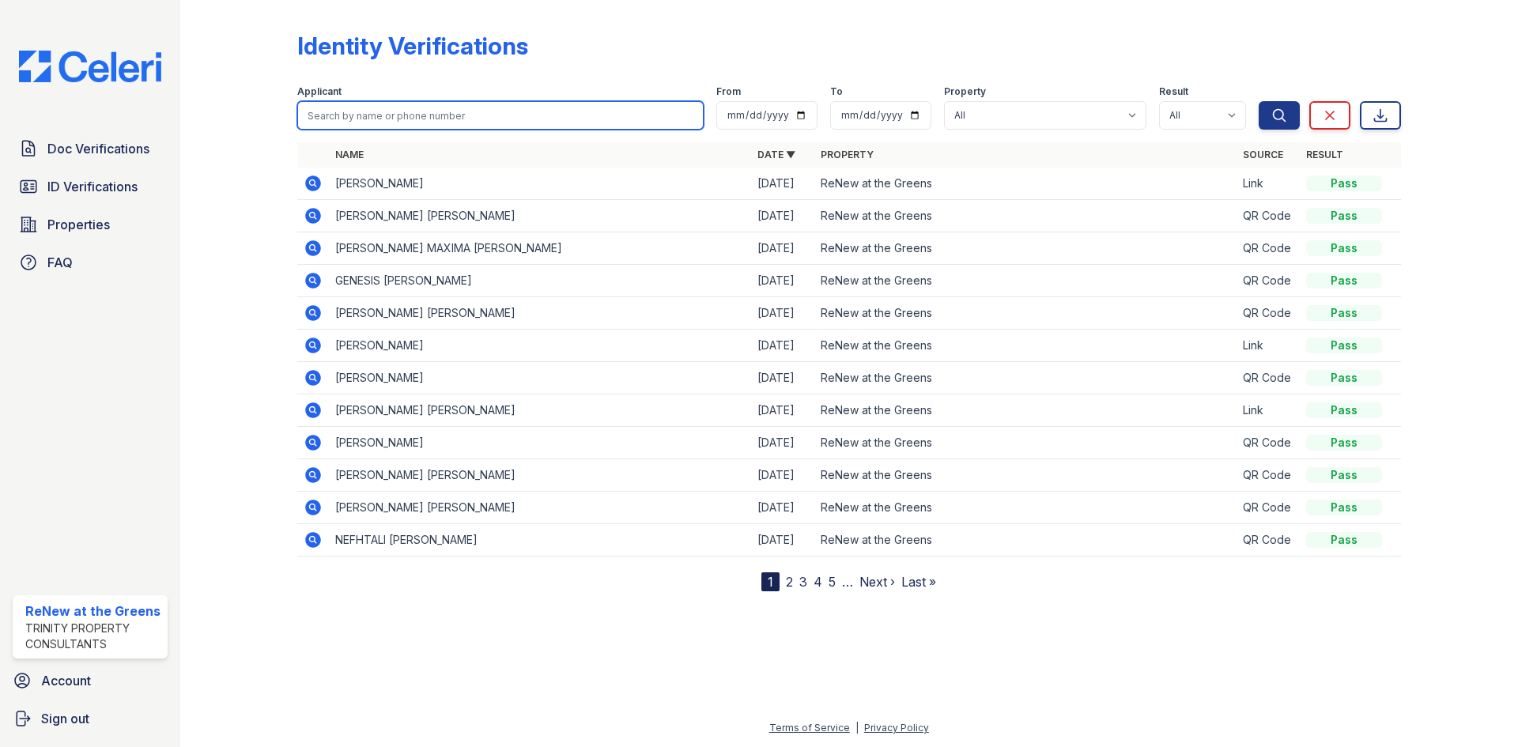
click at [389, 116] on input "search" at bounding box center [500, 115] width 406 height 28
type input "mason"
click at [1259, 101] on button "Search" at bounding box center [1279, 115] width 41 height 28
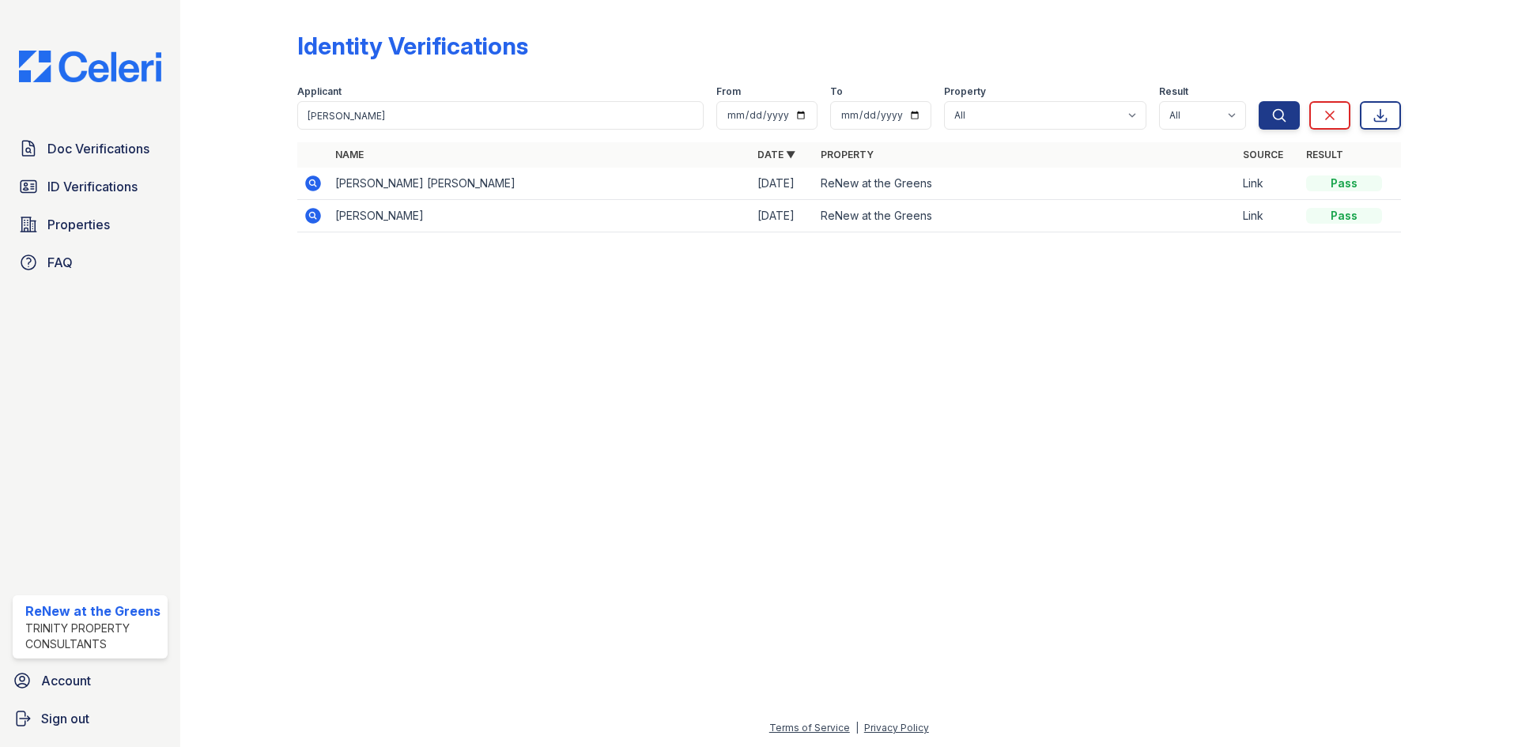
click at [307, 188] on icon at bounding box center [313, 183] width 19 height 19
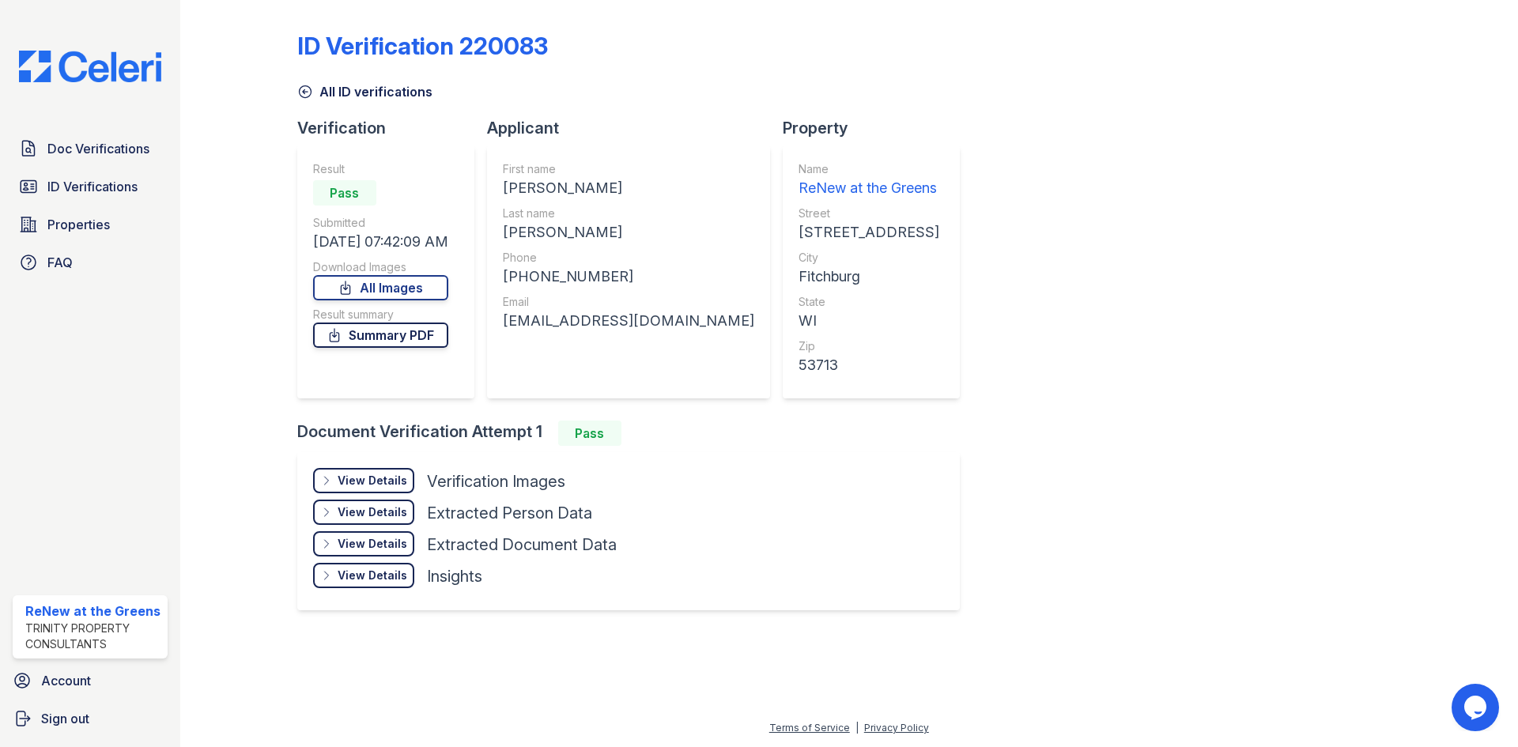
click at [410, 336] on link "Summary PDF" at bounding box center [380, 335] width 135 height 25
click at [352, 105] on div "ID Verification 220083 All ID verifications Verification Result Pass Submitted …" at bounding box center [849, 319] width 1104 height 626
click at [349, 96] on link "All ID verifications" at bounding box center [364, 91] width 135 height 19
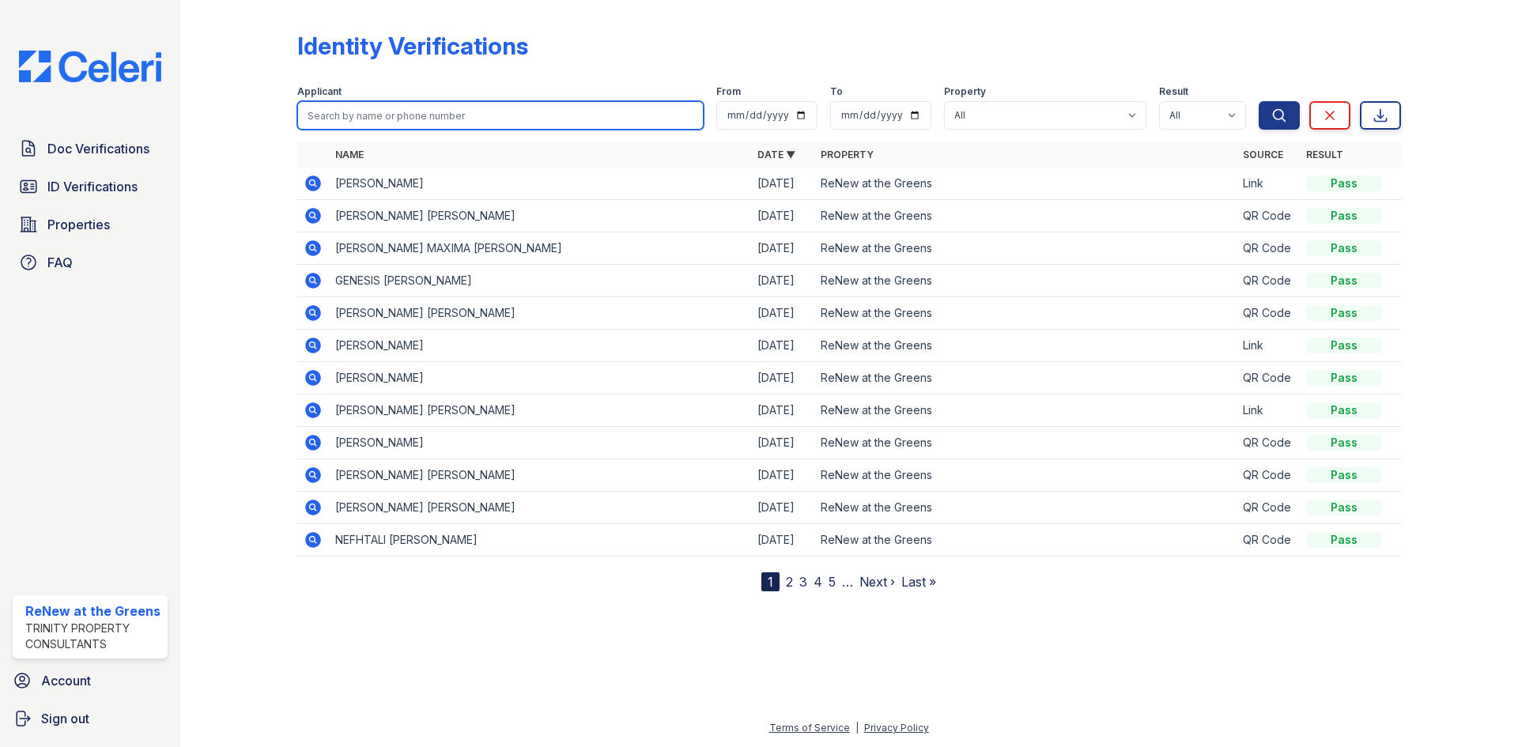
click at [383, 103] on input "search" at bounding box center [500, 115] width 406 height 28
type input "jacob"
click at [1259, 101] on button "Search" at bounding box center [1279, 115] width 41 height 28
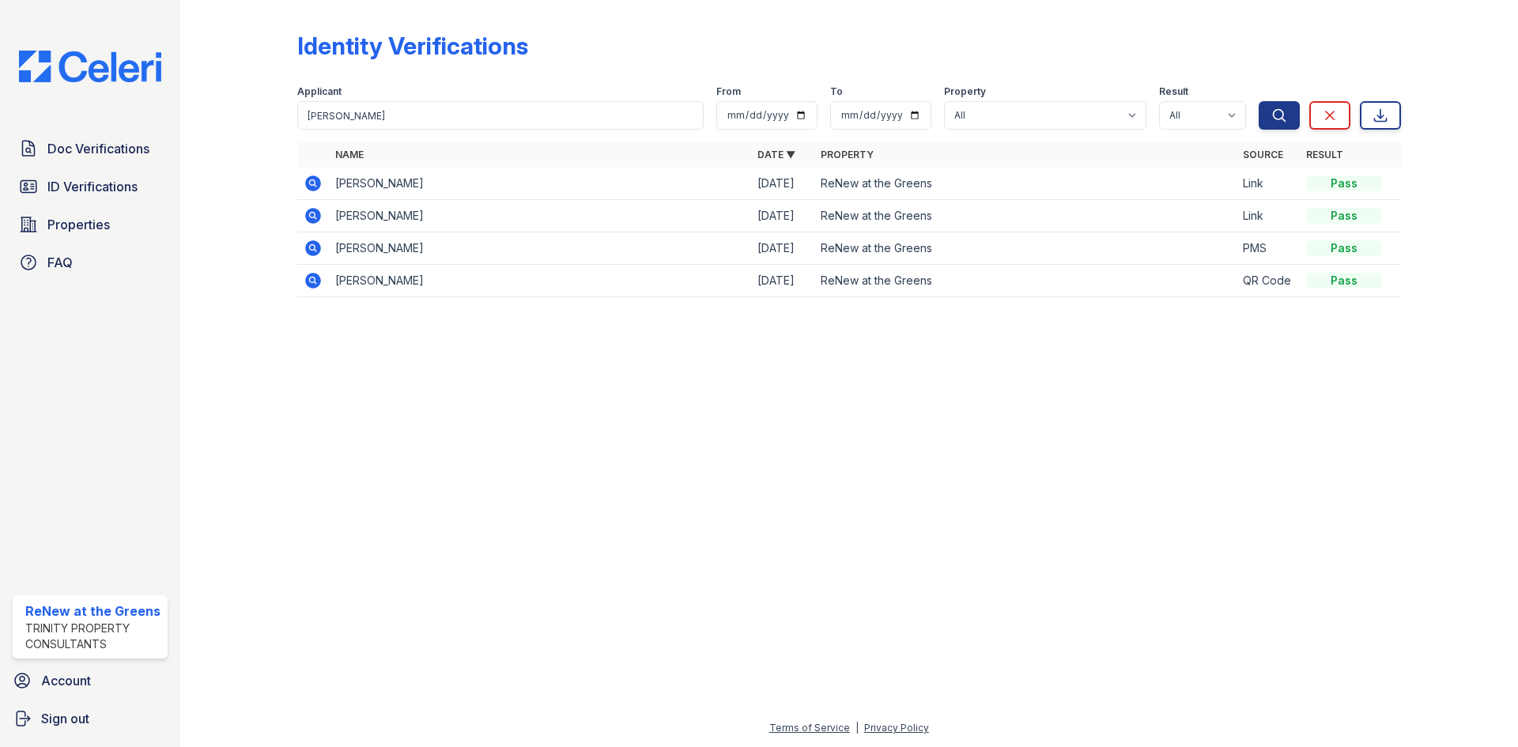
click at [323, 241] on td at bounding box center [313, 248] width 32 height 32
click at [321, 243] on icon at bounding box center [313, 248] width 19 height 19
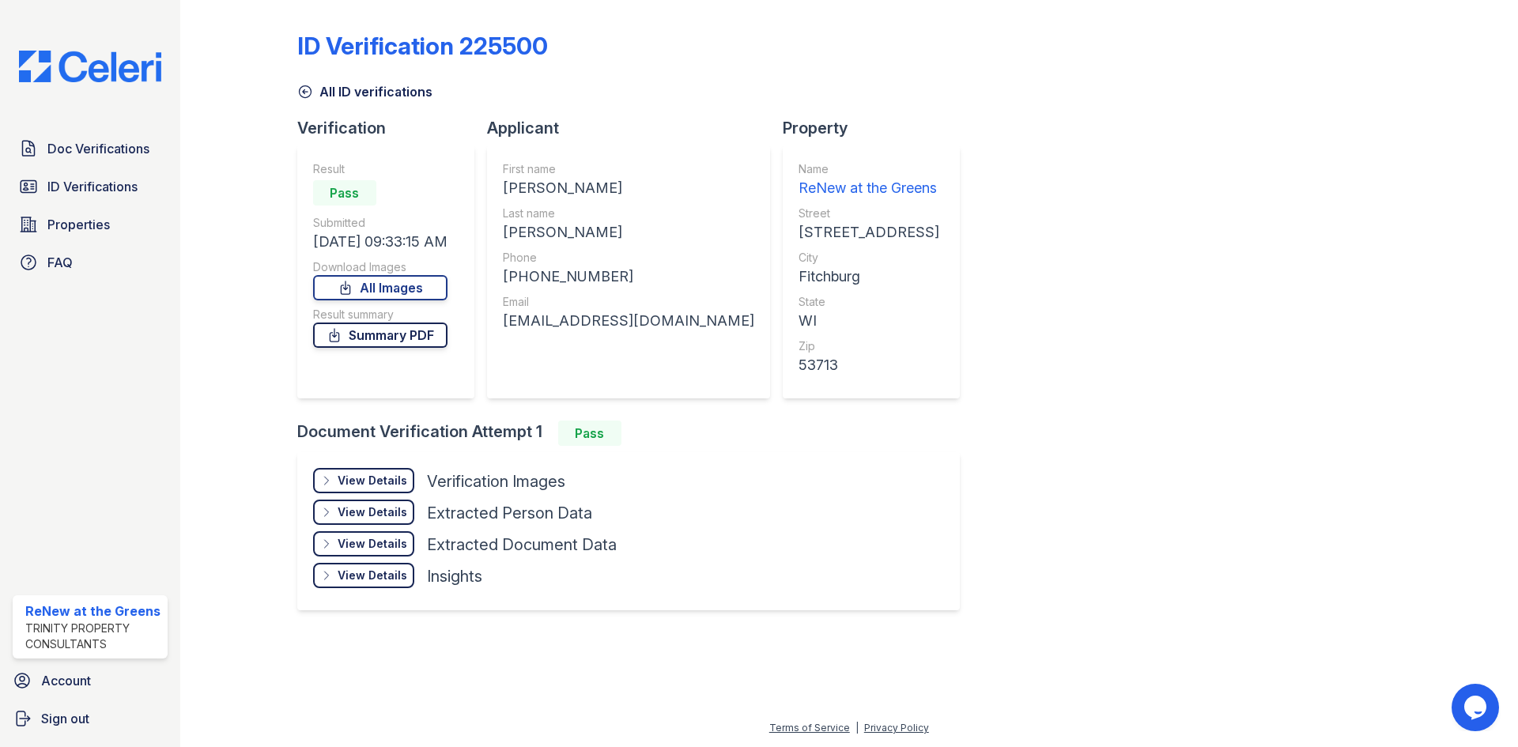
click at [385, 345] on link "Summary PDF" at bounding box center [380, 335] width 134 height 25
